Goal: Task Accomplishment & Management: Use online tool/utility

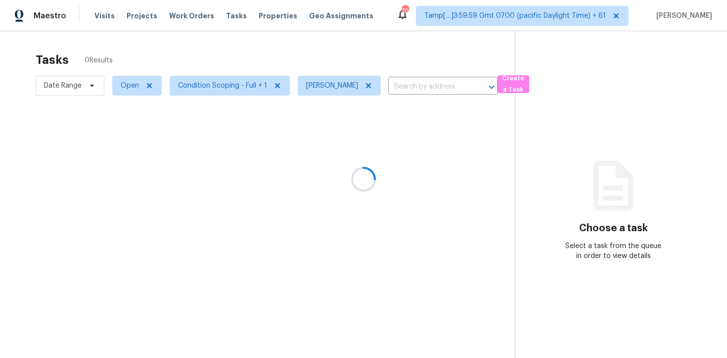
click at [368, 86] on div at bounding box center [363, 179] width 727 height 358
click at [366, 85] on icon at bounding box center [369, 86] width 8 height 8
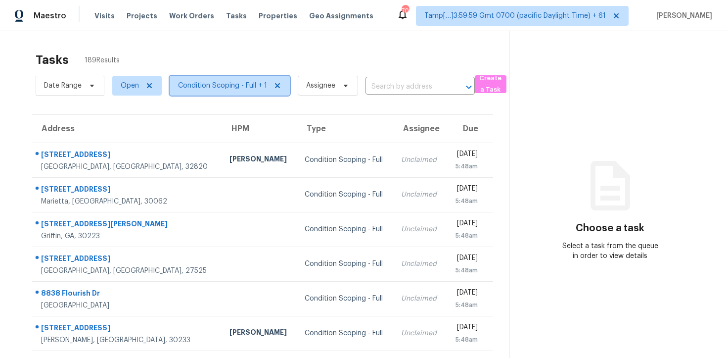
click at [205, 85] on span "Condition Scoping - Full + 1" at bounding box center [222, 86] width 89 height 10
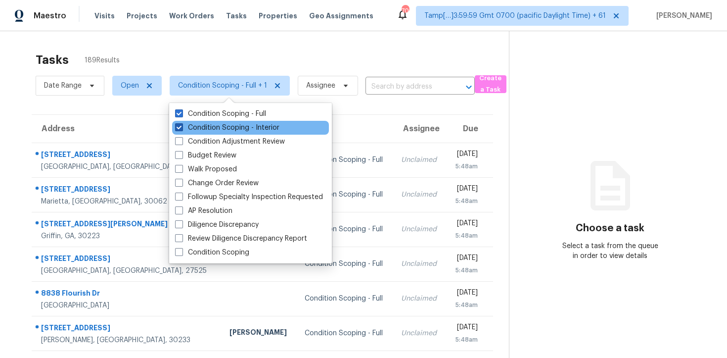
click at [213, 127] on label "Condition Scoping - Interior" at bounding box center [227, 128] width 104 height 10
click at [182, 127] on input "Condition Scoping - Interior" at bounding box center [178, 126] width 6 height 6
click at [213, 127] on label "Condition Scoping - Interior" at bounding box center [227, 128] width 104 height 10
click at [182, 127] on input "Condition Scoping - Interior" at bounding box center [178, 126] width 6 height 6
checkbox input "true"
